Goal: Transaction & Acquisition: Purchase product/service

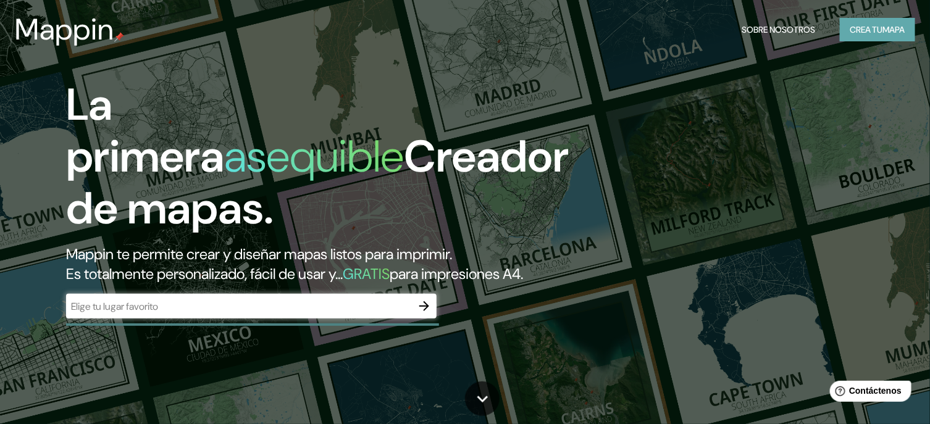
click at [881, 30] on button "Crea tu mapa" at bounding box center [877, 29] width 75 height 23
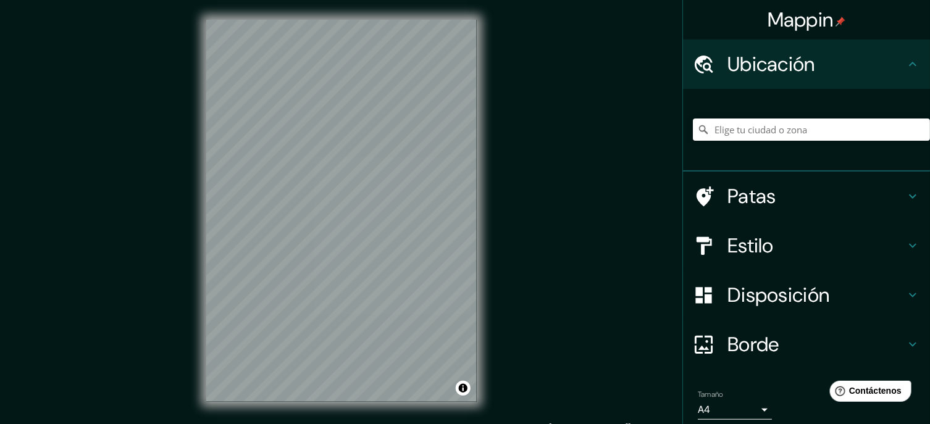
scroll to position [47, 0]
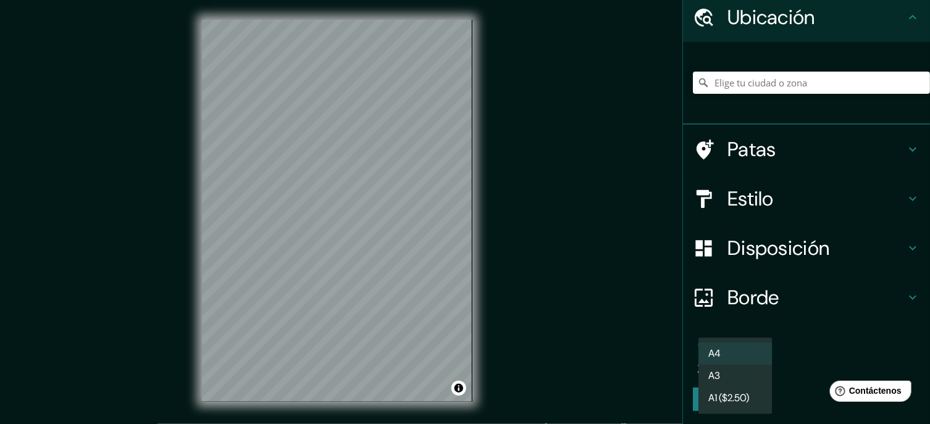
click at [753, 361] on body "Mappin Ubicación Patas Estilo Disposición Borde Elige un borde. Consejo : puede…" at bounding box center [465, 212] width 930 height 424
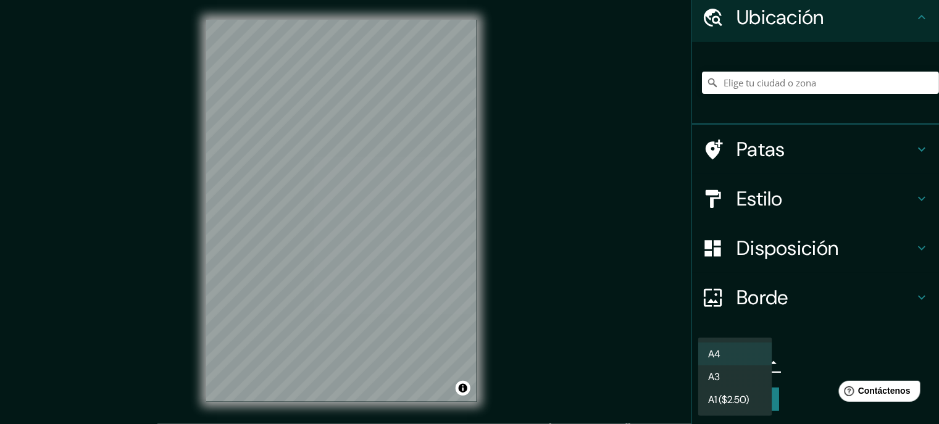
click at [824, 346] on div at bounding box center [469, 212] width 939 height 424
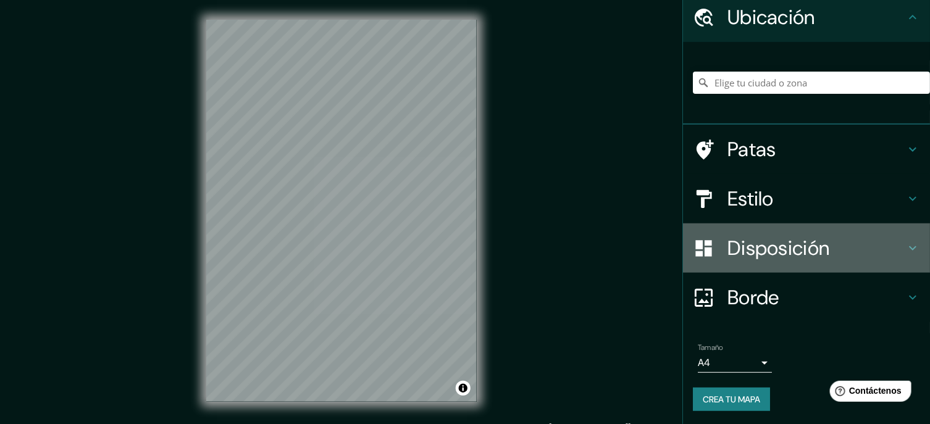
click at [898, 233] on div "Disposición" at bounding box center [806, 248] width 247 height 49
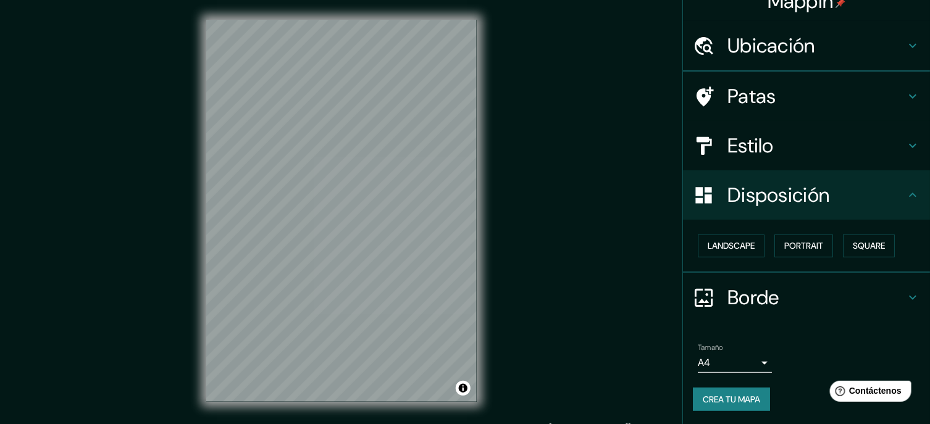
scroll to position [19, 0]
click at [711, 241] on font "Paisaje" at bounding box center [723, 246] width 31 height 11
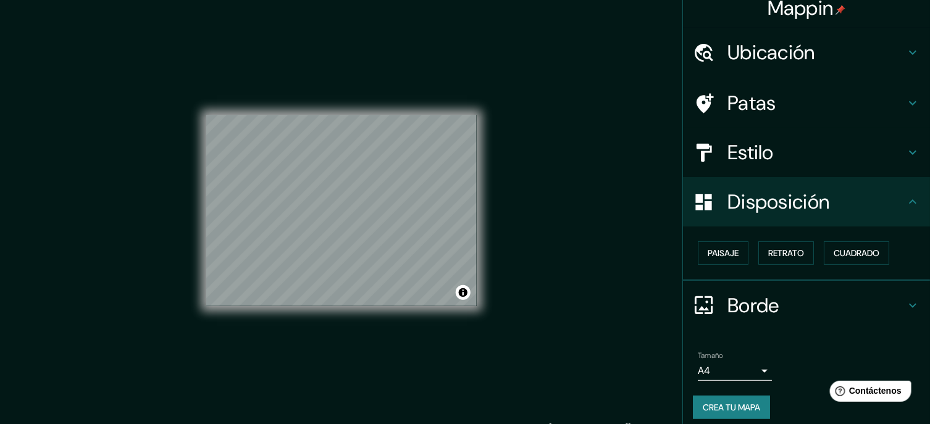
scroll to position [0, 0]
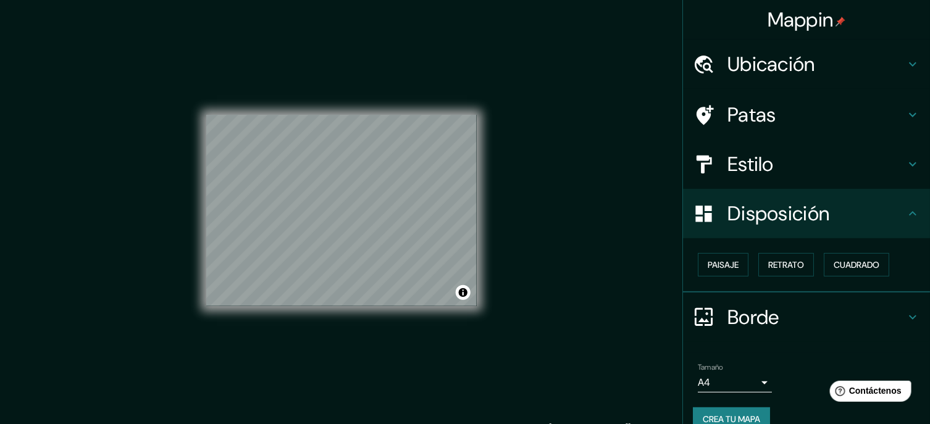
click at [764, 67] on font "Ubicación" at bounding box center [772, 64] width 88 height 26
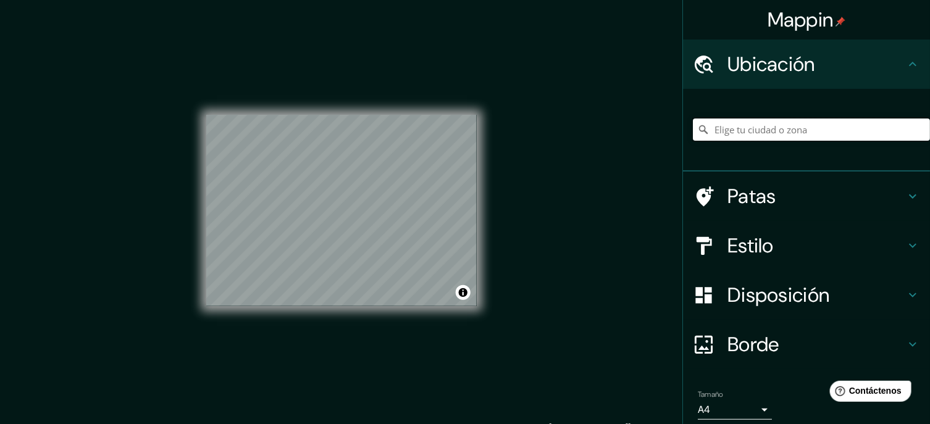
click at [723, 122] on input "Elige tu ciudad o zona" at bounding box center [811, 130] width 237 height 22
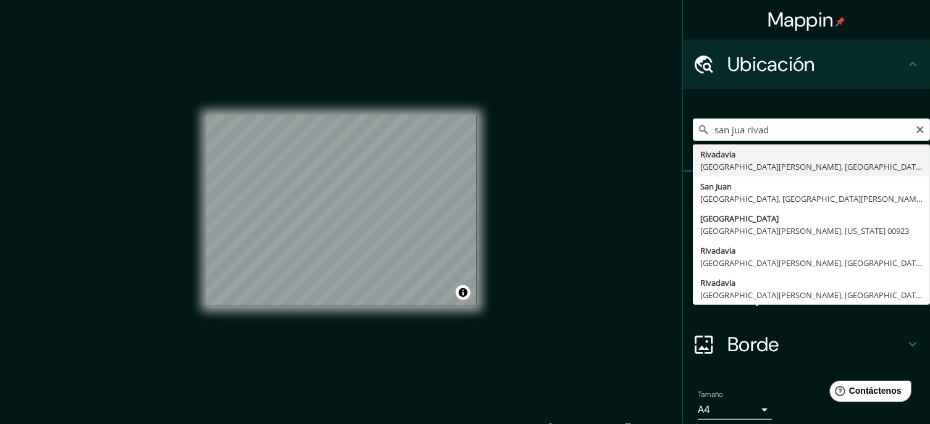
type input "Rivadavia, [GEOGRAPHIC_DATA][PERSON_NAME], [GEOGRAPHIC_DATA][PERSON_NAME], [GEO…"
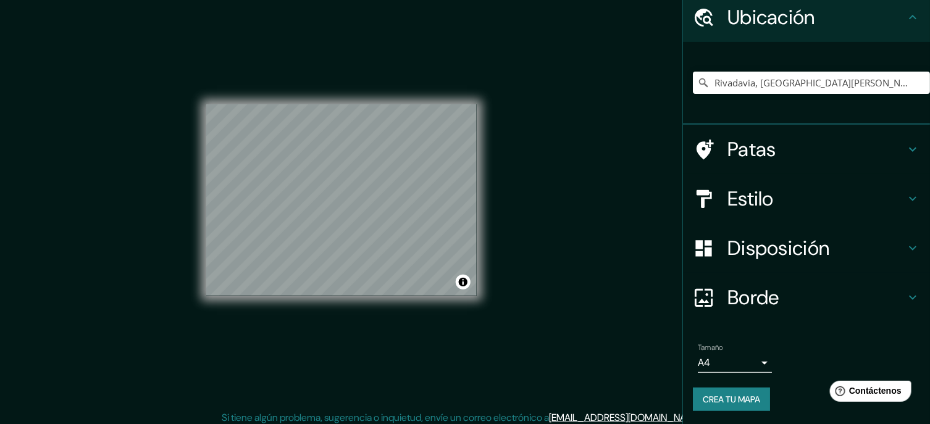
scroll to position [16, 0]
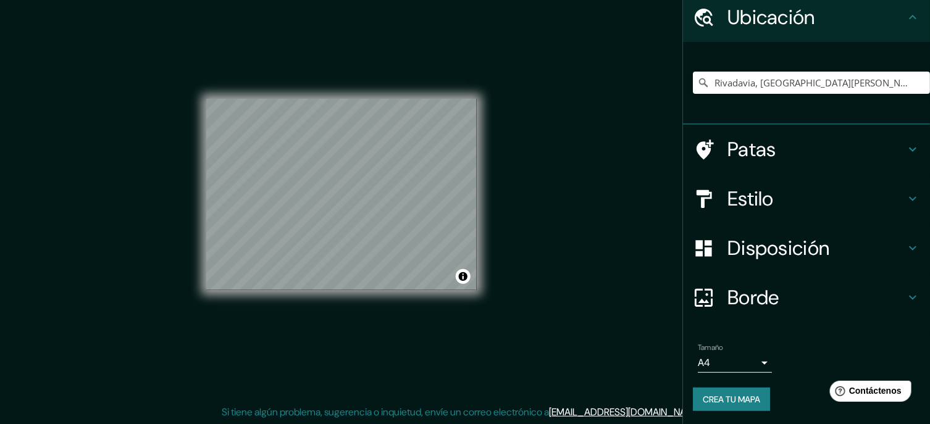
click at [770, 199] on h4 "Estilo" at bounding box center [817, 199] width 178 height 25
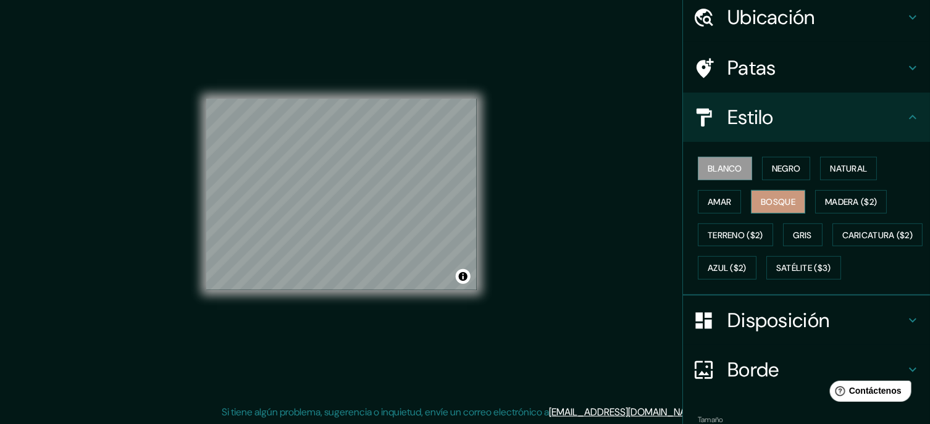
click at [773, 198] on font "Bosque" at bounding box center [778, 201] width 35 height 11
click at [830, 171] on font "Natural" at bounding box center [848, 168] width 37 height 11
